Goal: Navigation & Orientation: Find specific page/section

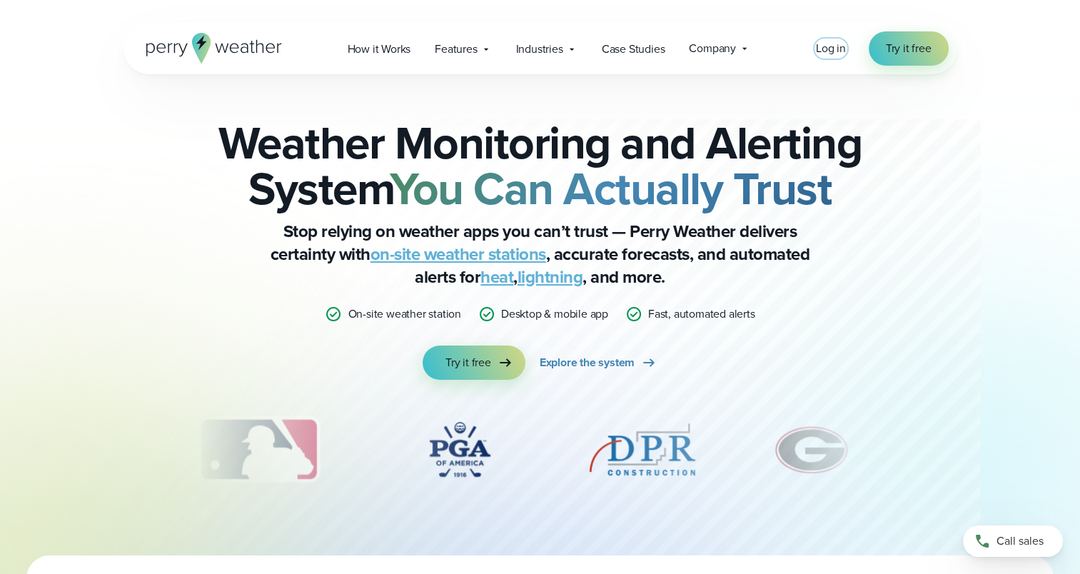
click at [834, 51] on span "Log in" at bounding box center [831, 48] width 30 height 16
